Goal: Transaction & Acquisition: Obtain resource

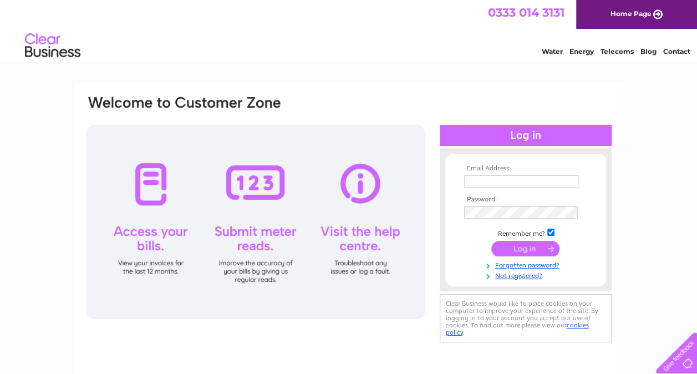
type input "ross.jubin@egmproperty.co.uk"
click at [515, 242] on input "submit" at bounding box center [526, 249] width 68 height 16
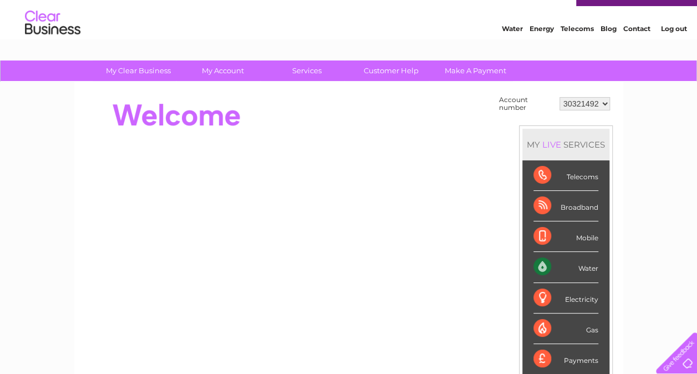
scroll to position [22, 0]
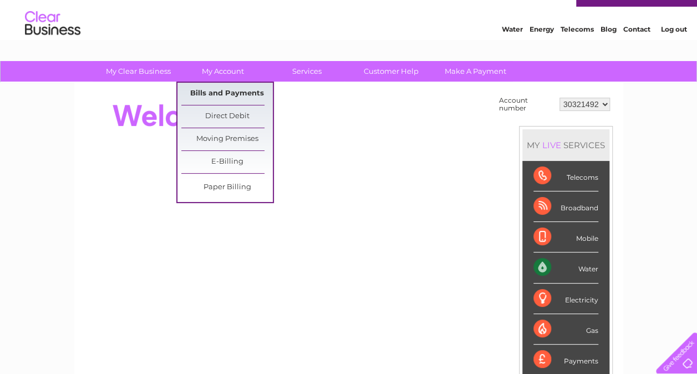
click at [232, 89] on link "Bills and Payments" at bounding box center [227, 94] width 92 height 22
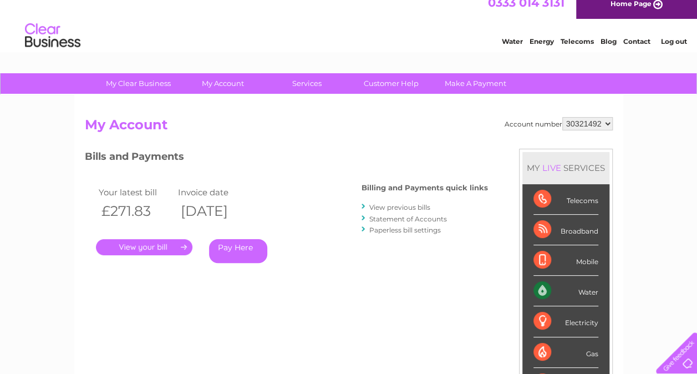
scroll to position [2, 0]
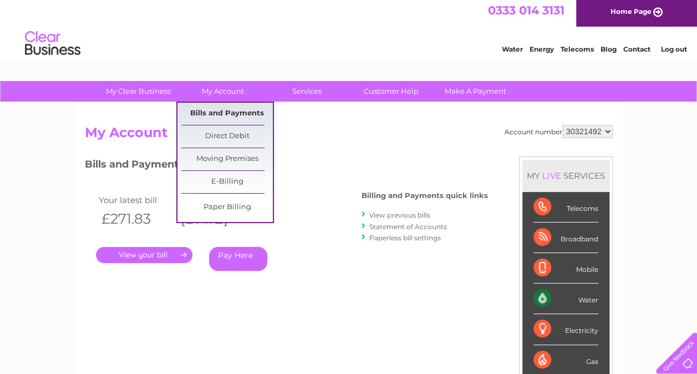
click at [219, 115] on link "Bills and Payments" at bounding box center [227, 114] width 92 height 22
click at [235, 109] on link "Bills and Payments" at bounding box center [227, 114] width 92 height 22
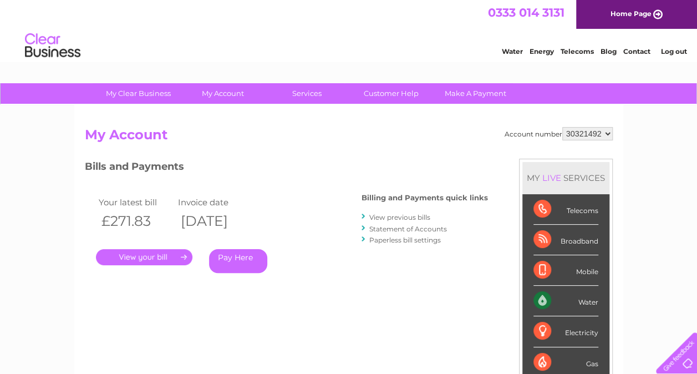
click at [609, 131] on select "30321492 30324097" at bounding box center [588, 133] width 50 height 13
click at [338, 197] on div "Bills and Payments Billing and Payments quick links View previous bills Stateme…" at bounding box center [286, 224] width 403 height 130
click at [607, 130] on select "30321492 30324097" at bounding box center [588, 133] width 50 height 13
select select "30324097"
click at [563, 127] on select "30321492 30324097" at bounding box center [588, 133] width 50 height 13
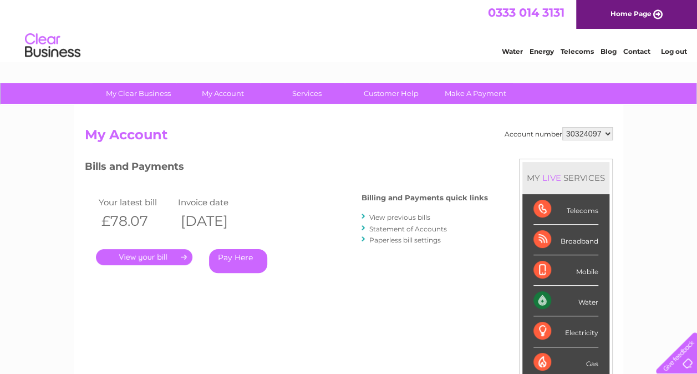
click at [604, 131] on select "30321492 30324097" at bounding box center [588, 133] width 50 height 13
select select "30321492"
click at [563, 127] on select "30321492 30324097" at bounding box center [588, 133] width 50 height 13
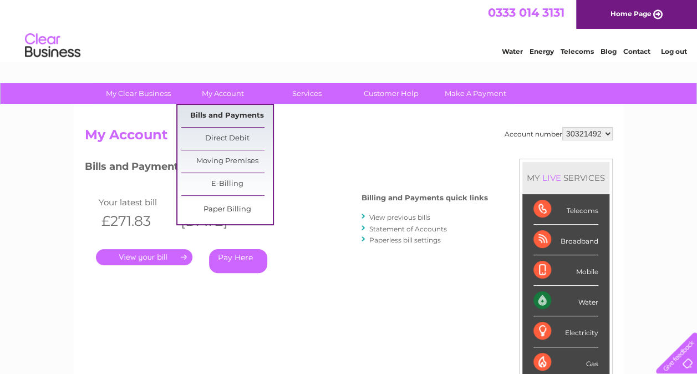
click at [212, 111] on link "Bills and Payments" at bounding box center [227, 116] width 92 height 22
click at [212, 114] on link "Bills and Payments" at bounding box center [227, 116] width 92 height 22
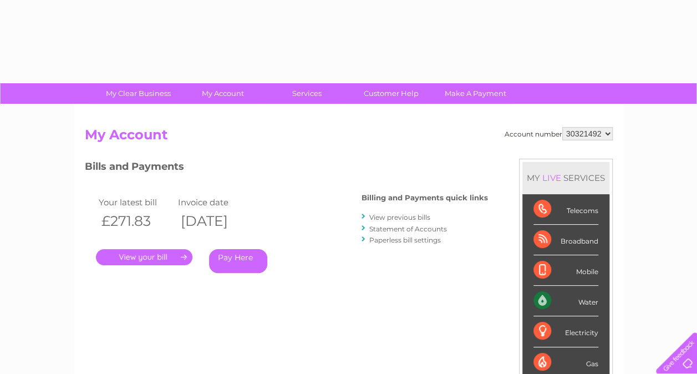
click at [413, 217] on link "View previous bills" at bounding box center [399, 217] width 61 height 8
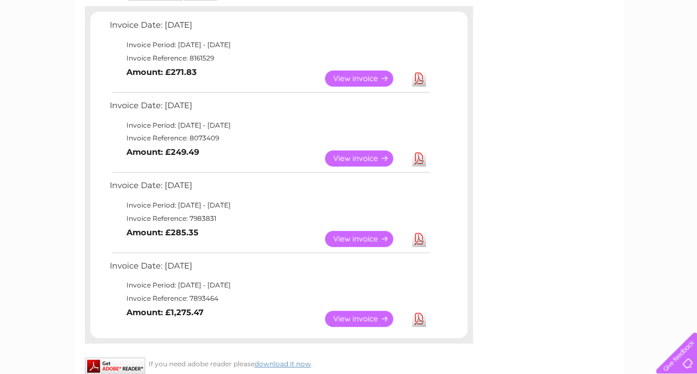
scroll to position [191, 0]
click at [411, 237] on td "Download" at bounding box center [418, 238] width 19 height 22
click at [416, 237] on link "Download" at bounding box center [419, 238] width 14 height 16
click at [419, 238] on link "Download" at bounding box center [419, 238] width 14 height 16
click at [421, 161] on link "Download" at bounding box center [419, 158] width 14 height 16
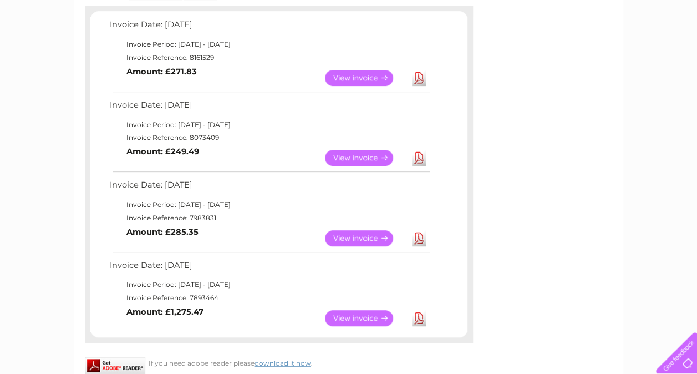
click at [347, 235] on link "View" at bounding box center [366, 238] width 82 height 16
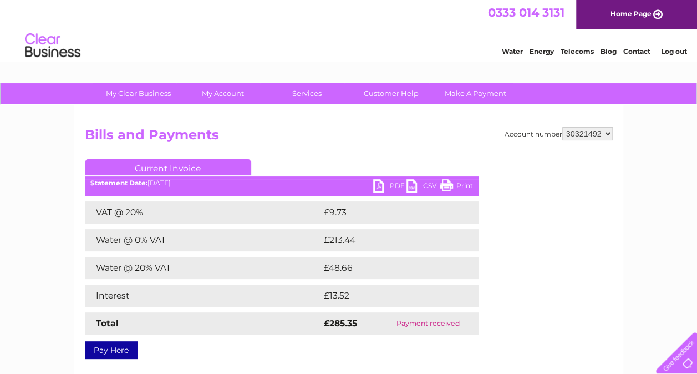
click at [385, 188] on link "PDF" at bounding box center [389, 187] width 33 height 16
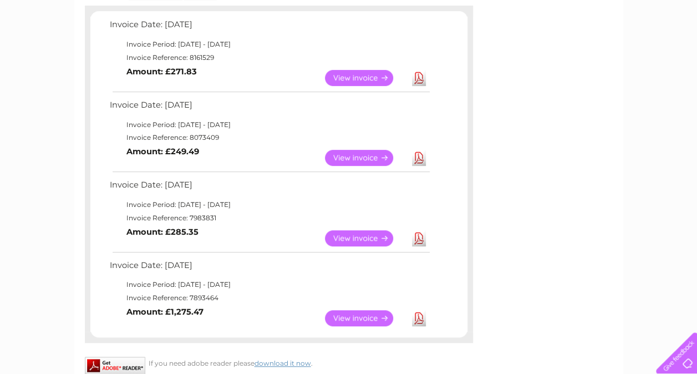
click at [414, 235] on link "Download" at bounding box center [419, 238] width 14 height 16
click at [414, 237] on link "Download" at bounding box center [419, 238] width 14 height 16
